Goal: Task Accomplishment & Management: Manage account settings

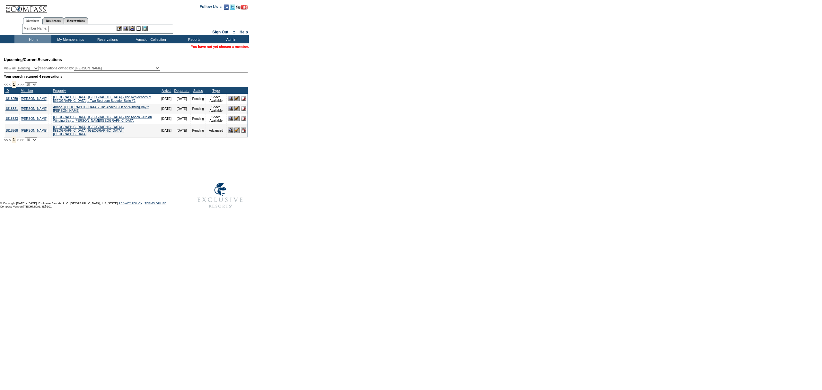
click at [243, 100] on img at bounding box center [243, 98] width 5 height 5
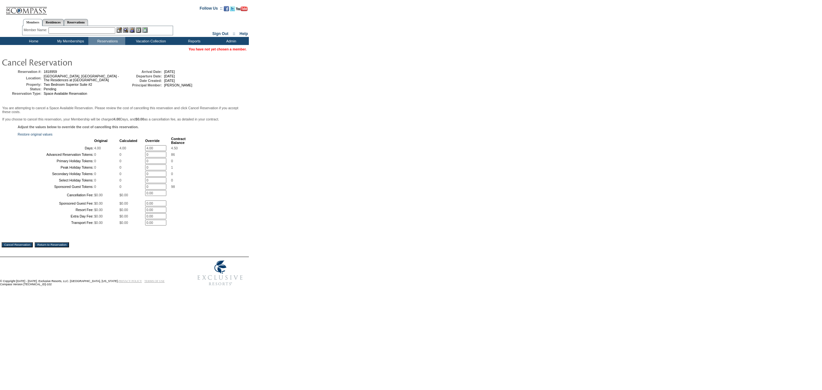
drag, startPoint x: 160, startPoint y: 153, endPoint x: -129, endPoint y: 144, distance: 290.0
click at [0, 144] on html "Follow Us ::" at bounding box center [411, 195] width 822 height 390
type input "0"
click at [465, 211] on form "Follow Us ::" at bounding box center [406, 145] width 813 height 287
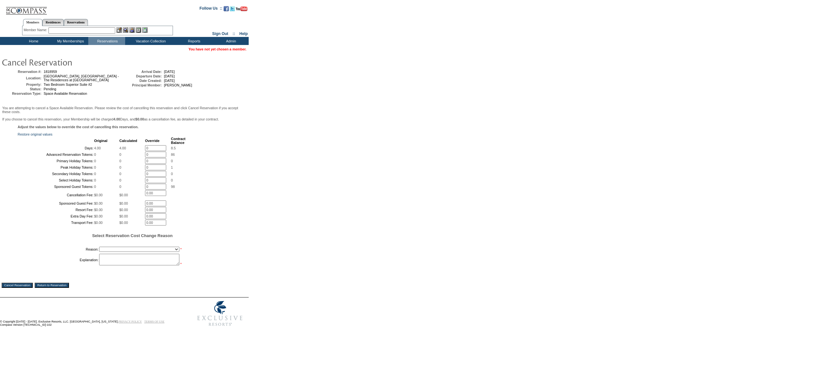
click at [108, 252] on select "Creating Continuous Stay Days Booked After Cancellation Experiential / Hotel / …" at bounding box center [139, 249] width 80 height 5
select select "1030"
click at [99, 252] on select "Creating Continuous Stay Days Booked After Cancellation Experiential / Hotel / …" at bounding box center [139, 249] width 80 height 5
click at [136, 265] on textarea at bounding box center [139, 260] width 80 height 12
type textarea "JW"
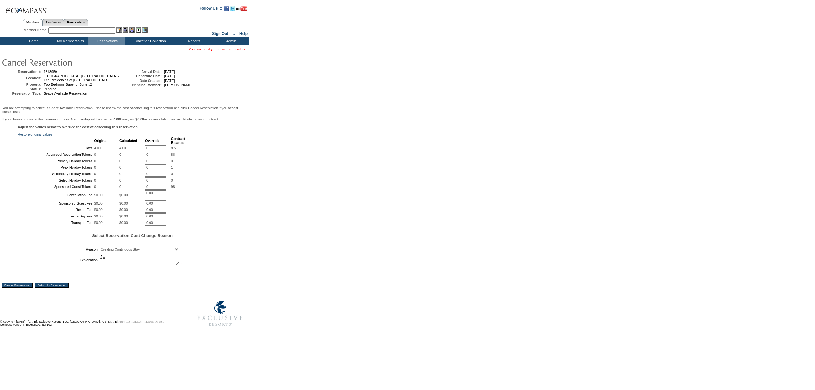
click at [20, 288] on input "Cancel Reservation" at bounding box center [17, 284] width 31 height 5
